Goal: Task Accomplishment & Management: Manage account settings

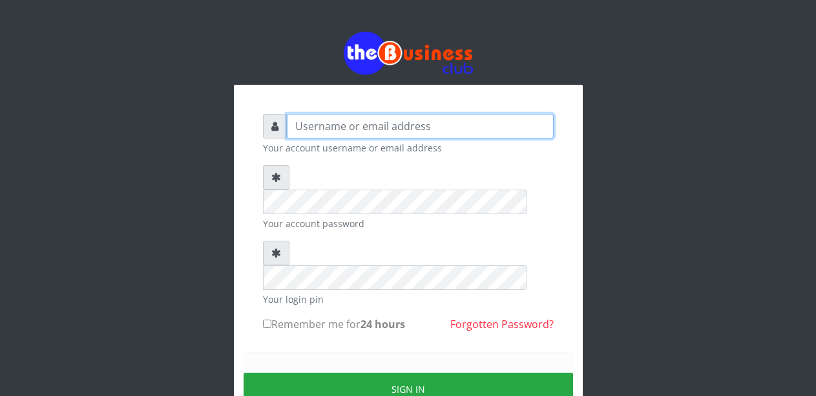
click at [351, 131] on input "text" at bounding box center [420, 126] width 267 height 25
type input "Malamsidi3030"
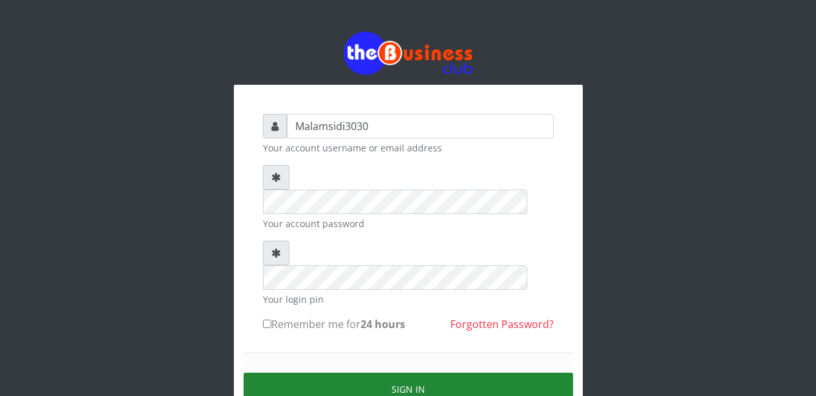
click at [383, 372] on button "Sign in" at bounding box center [409, 388] width 330 height 33
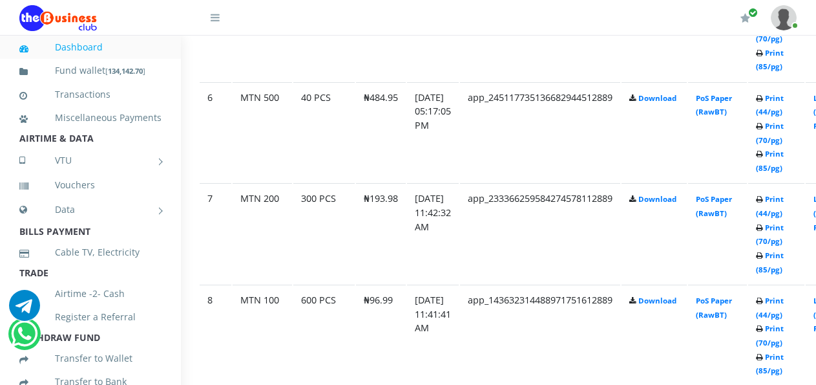
scroll to position [1258, 25]
